Goal: Download file/media

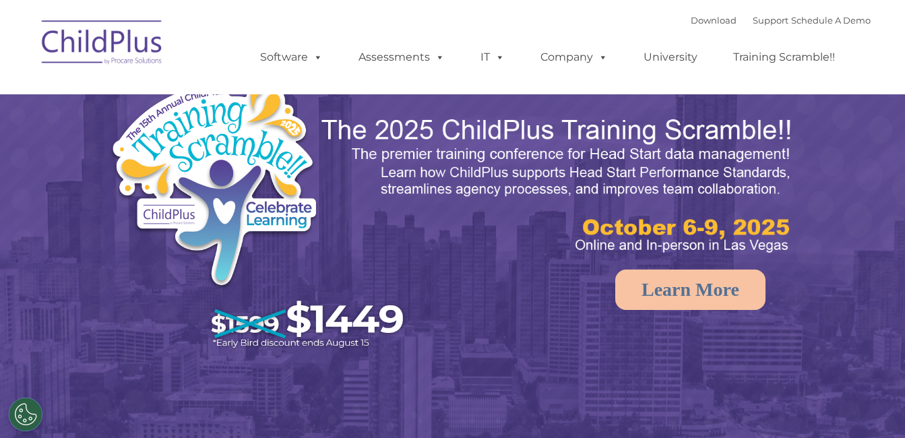
select select "MEDIUM"
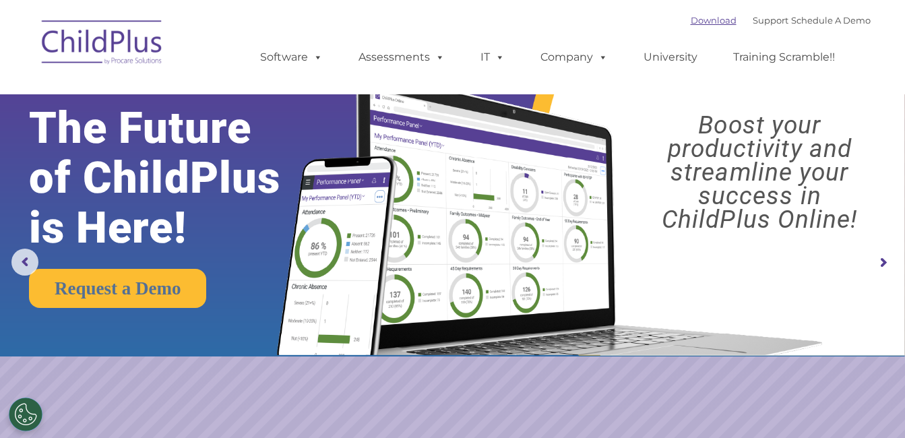
click at [691, 24] on link "Download" at bounding box center [714, 20] width 46 height 11
click at [703, 15] on link "Download" at bounding box center [714, 20] width 46 height 11
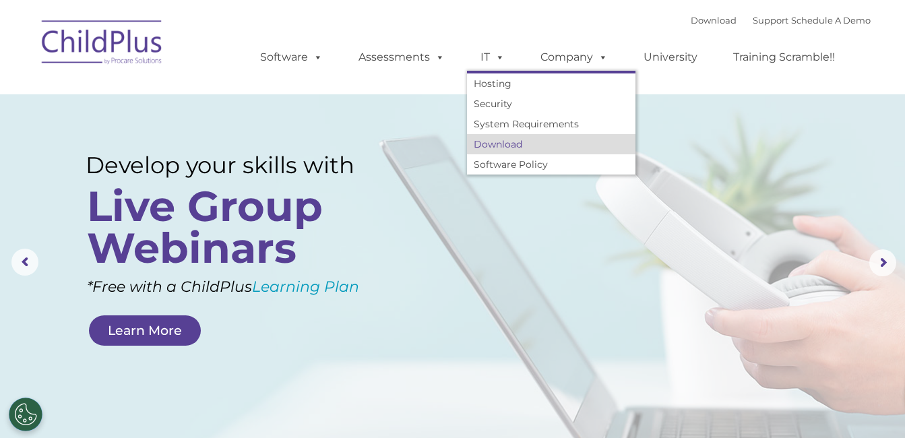
click at [504, 140] on link "Download" at bounding box center [551, 144] width 168 height 20
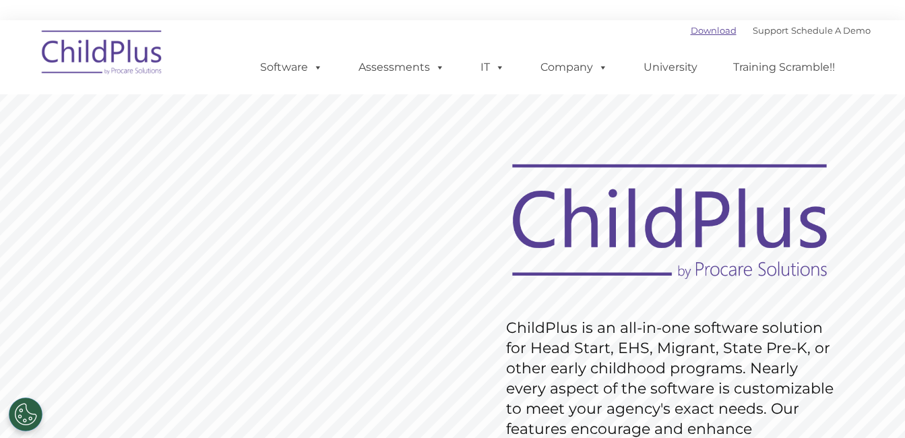
click at [692, 31] on link "Download" at bounding box center [714, 30] width 46 height 11
click at [846, 95] on rs-slide "Request Pricing ChildPlus is an all-in-one software solution for Head Start, EH…" at bounding box center [452, 370] width 905 height 606
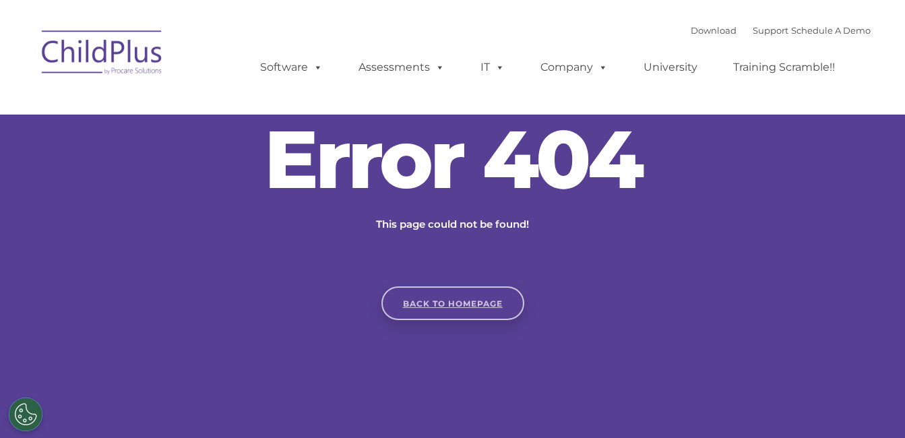
click at [464, 313] on link "Back to homepage" at bounding box center [452, 303] width 143 height 34
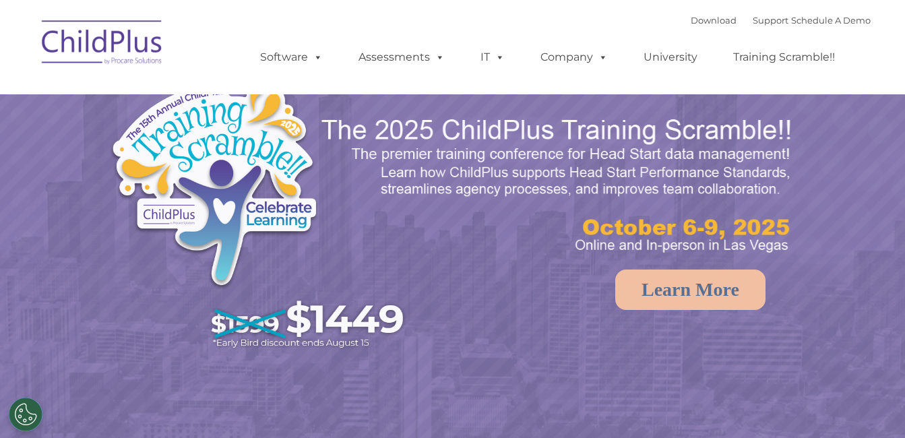
select select "MEDIUM"
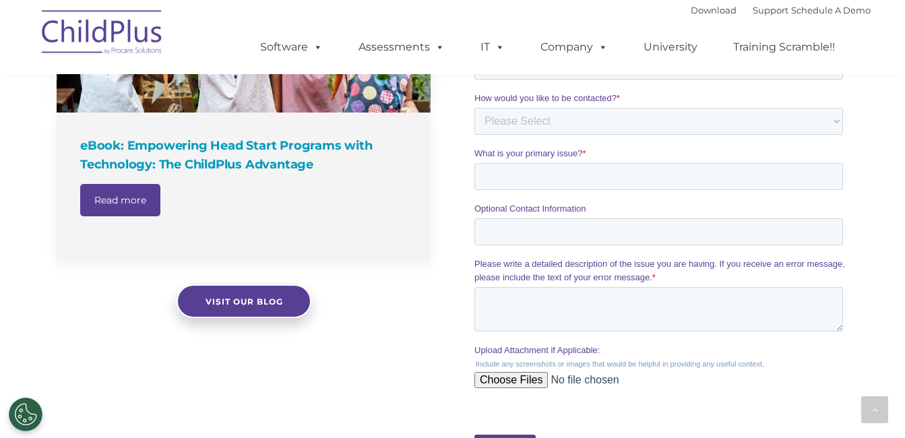
scroll to position [1195, 0]
